Goal: Task Accomplishment & Management: Manage account settings

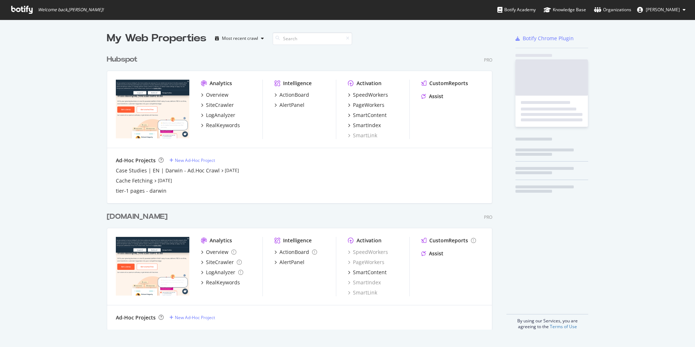
scroll to position [278, 386]
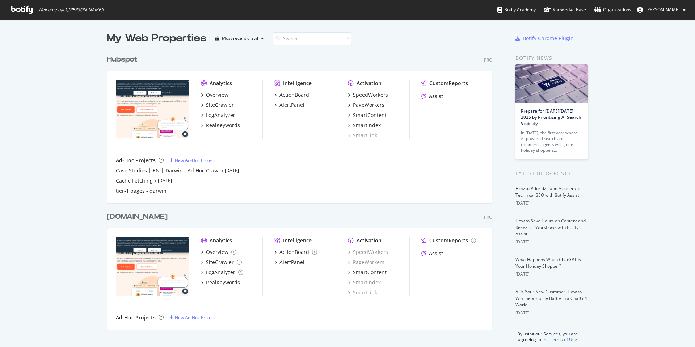
click at [118, 59] on div "Hubspot" at bounding box center [122, 59] width 31 height 10
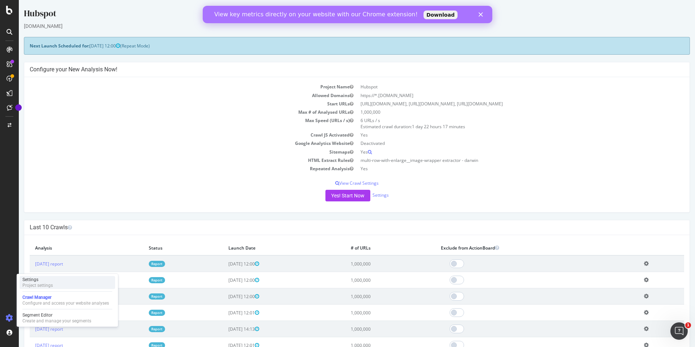
click at [43, 279] on div "Settings" at bounding box center [37, 279] width 30 height 6
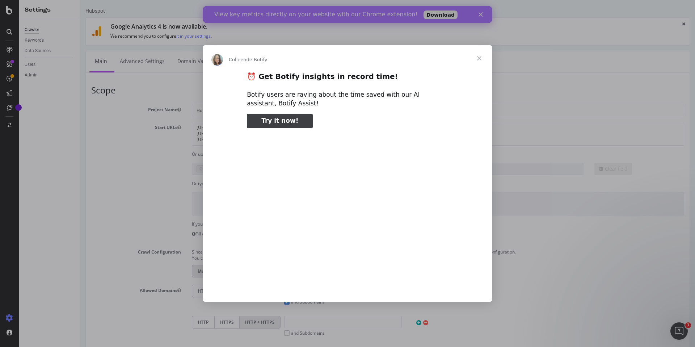
click at [43, 51] on div "Intercom Messenger" at bounding box center [347, 173] width 695 height 347
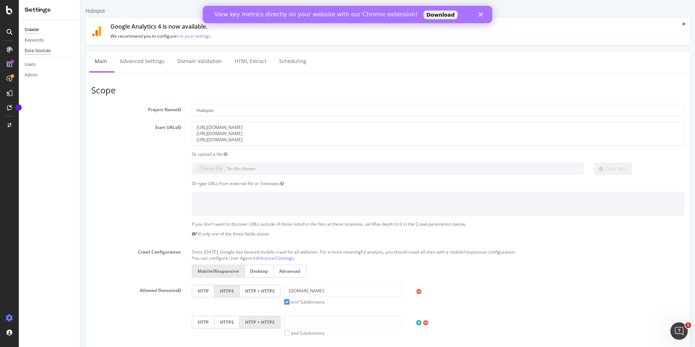
click at [43, 51] on div "Data Sources" at bounding box center [38, 51] width 26 height 8
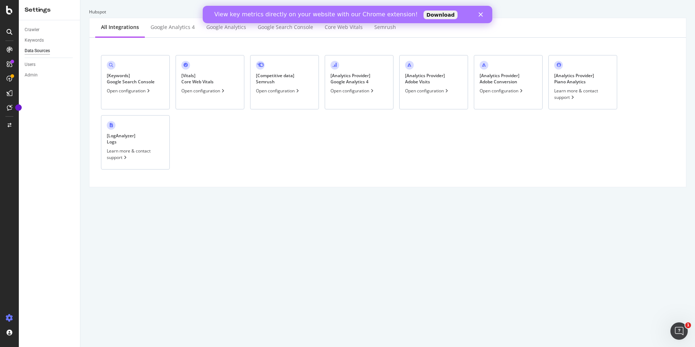
click at [352, 92] on div "Open configuration" at bounding box center [352, 91] width 44 height 6
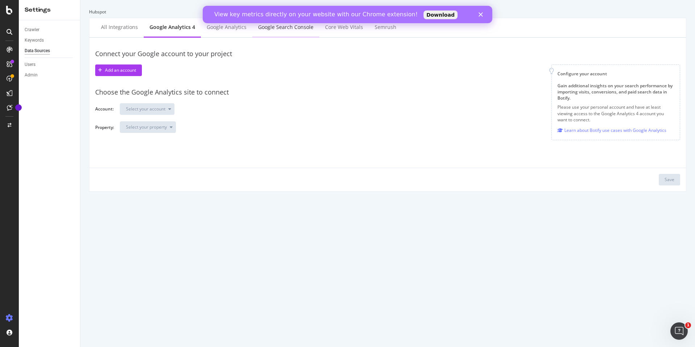
click at [294, 33] on div "Google Search Console" at bounding box center [285, 28] width 67 height 20
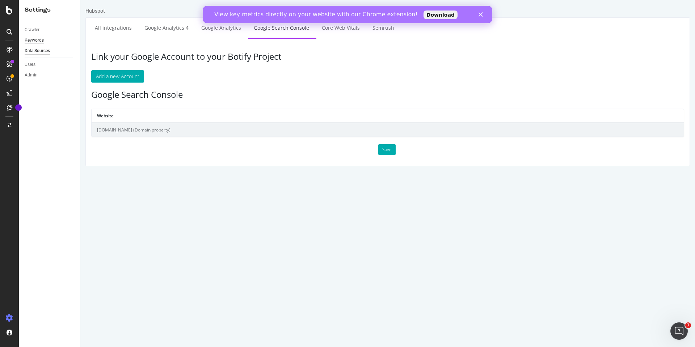
click at [42, 38] on div "Keywords" at bounding box center [34, 41] width 19 height 8
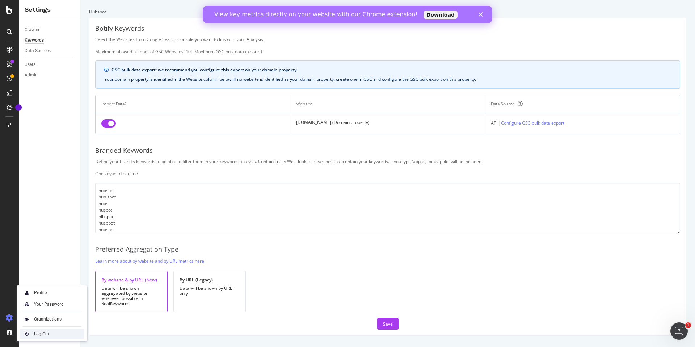
click at [41, 334] on div "Log Out" at bounding box center [41, 334] width 15 height 6
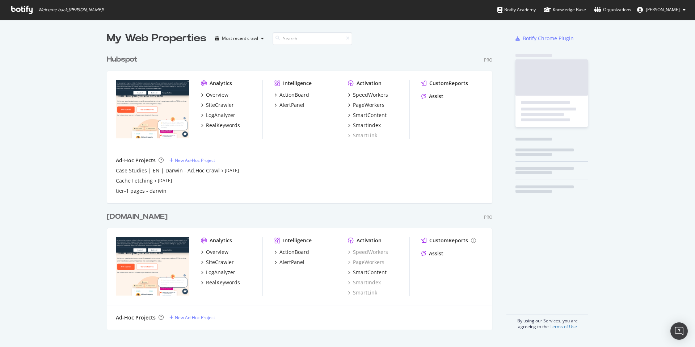
scroll to position [341, 684]
